Goal: Task Accomplishment & Management: Manage account settings

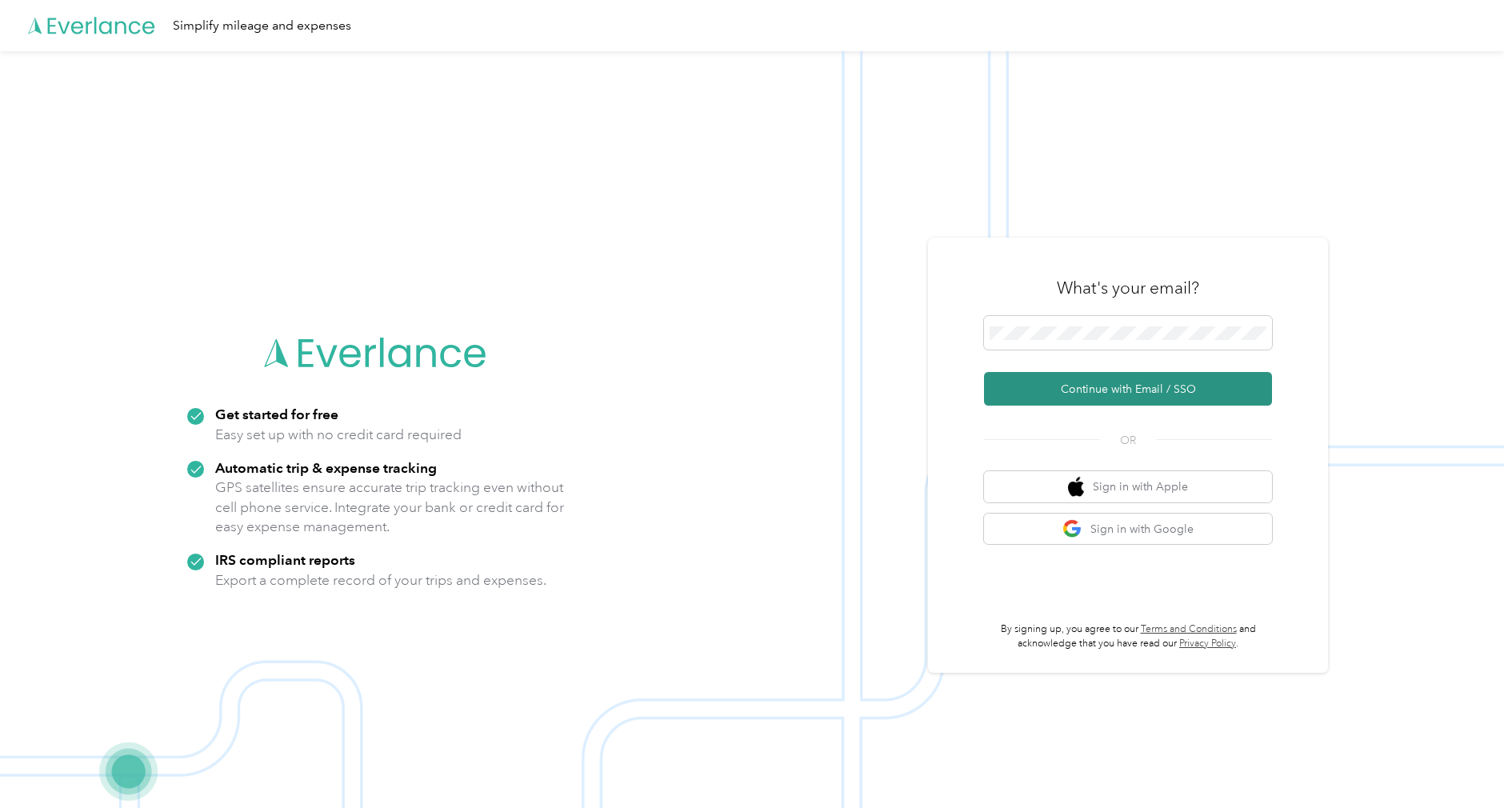
click at [1093, 383] on button "Continue with Email / SSO" at bounding box center [1128, 389] width 288 height 33
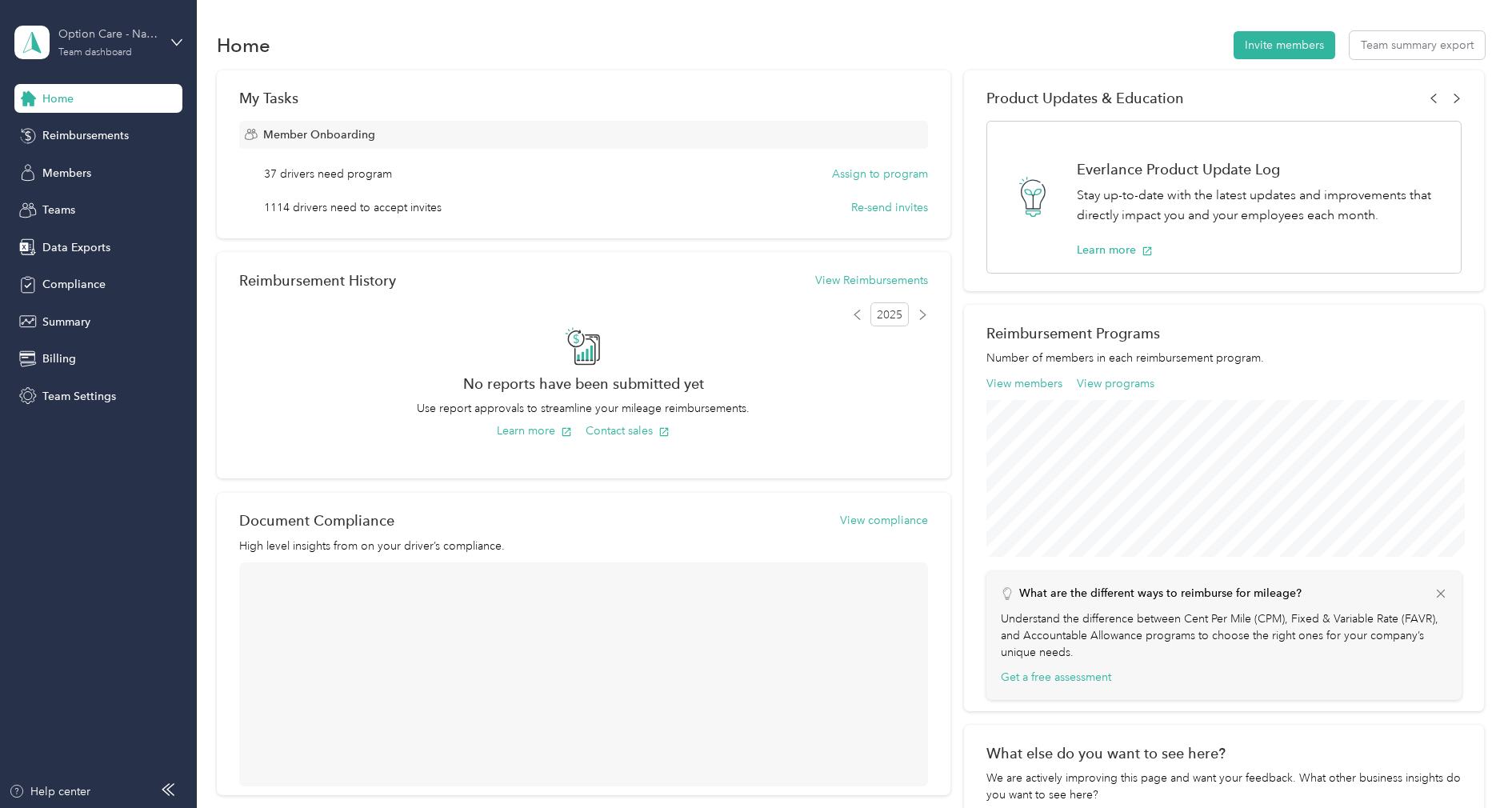
click at [124, 50] on div "Team dashboard" at bounding box center [96, 53] width 74 height 10
click at [86, 197] on div "Log out" at bounding box center [60, 204] width 61 height 17
